Goal: Information Seeking & Learning: Learn about a topic

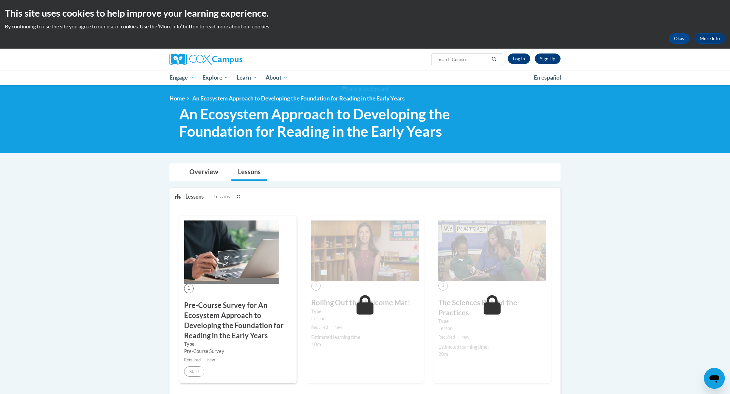
click at [188, 59] on link "Log In" at bounding box center [519, 58] width 22 height 10
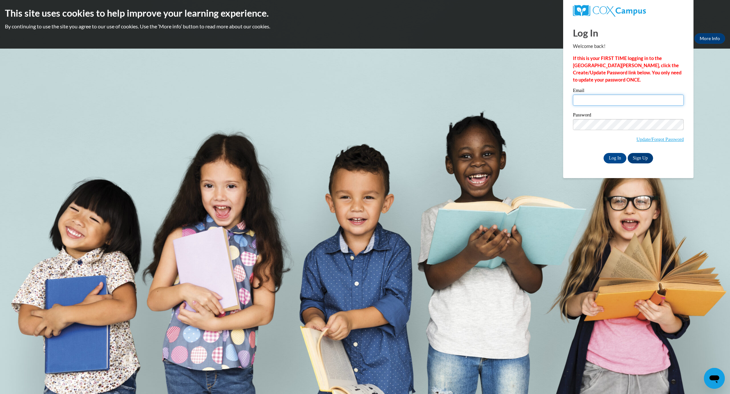
type input "sierramorris130@gmail.com"
click at [613, 157] on input "Log In" at bounding box center [615, 158] width 23 height 10
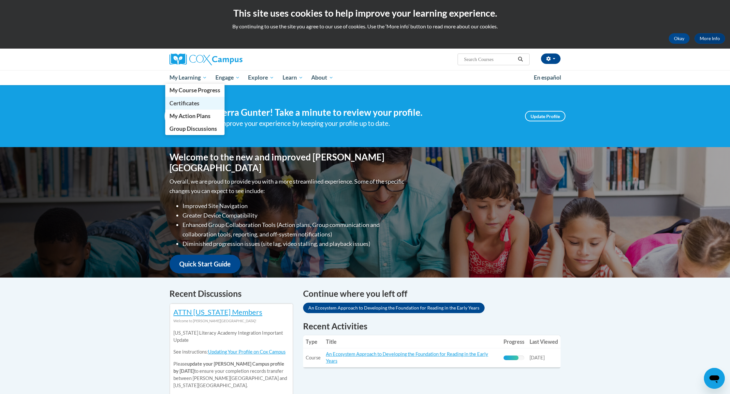
click at [188, 102] on span "Certificates" at bounding box center [184, 103] width 30 height 7
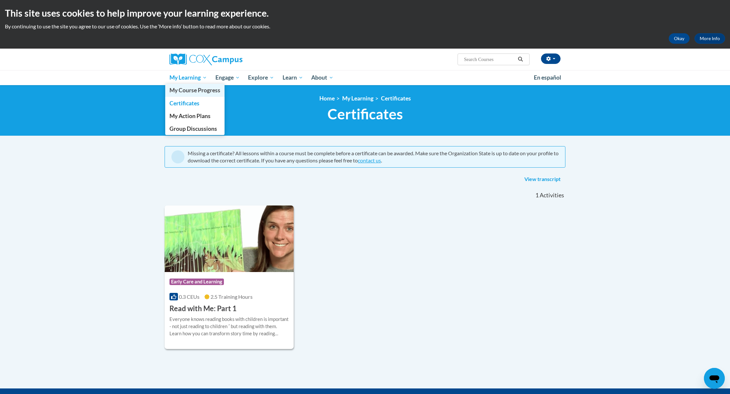
click at [193, 91] on span "My Course Progress" at bounding box center [194, 90] width 51 height 7
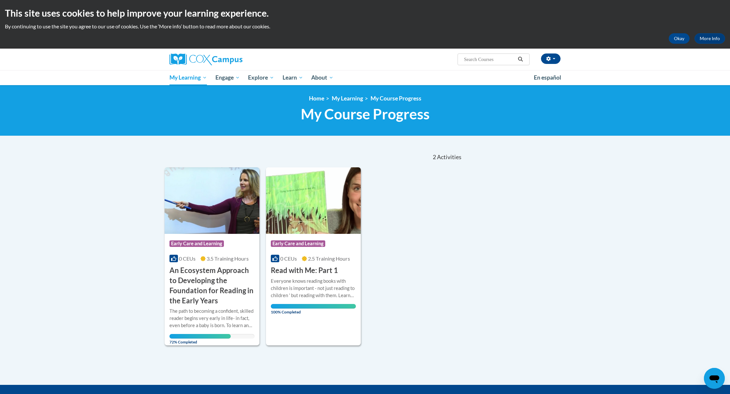
click at [212, 281] on h3 "An Ecosystem Approach to Developing the Foundation for Reading in the Early Yea…" at bounding box center [211, 285] width 85 height 40
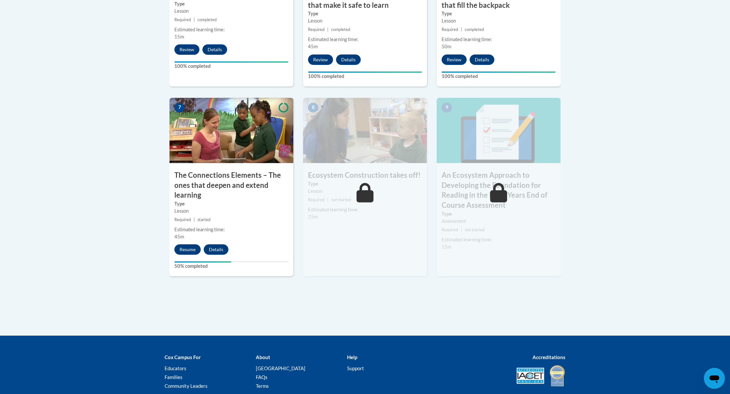
scroll to position [500, 0]
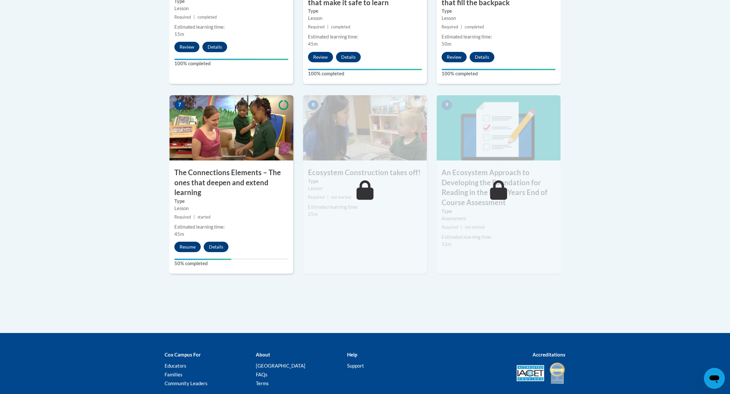
click at [187, 243] on button "Resume" at bounding box center [187, 247] width 26 height 10
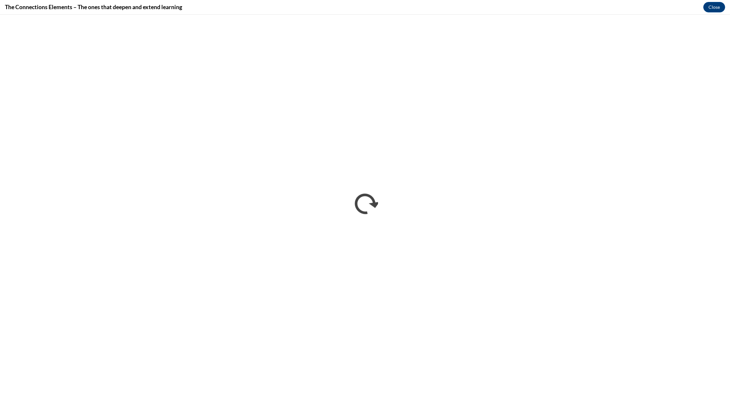
scroll to position [0, 0]
